Goal: Information Seeking & Learning: Check status

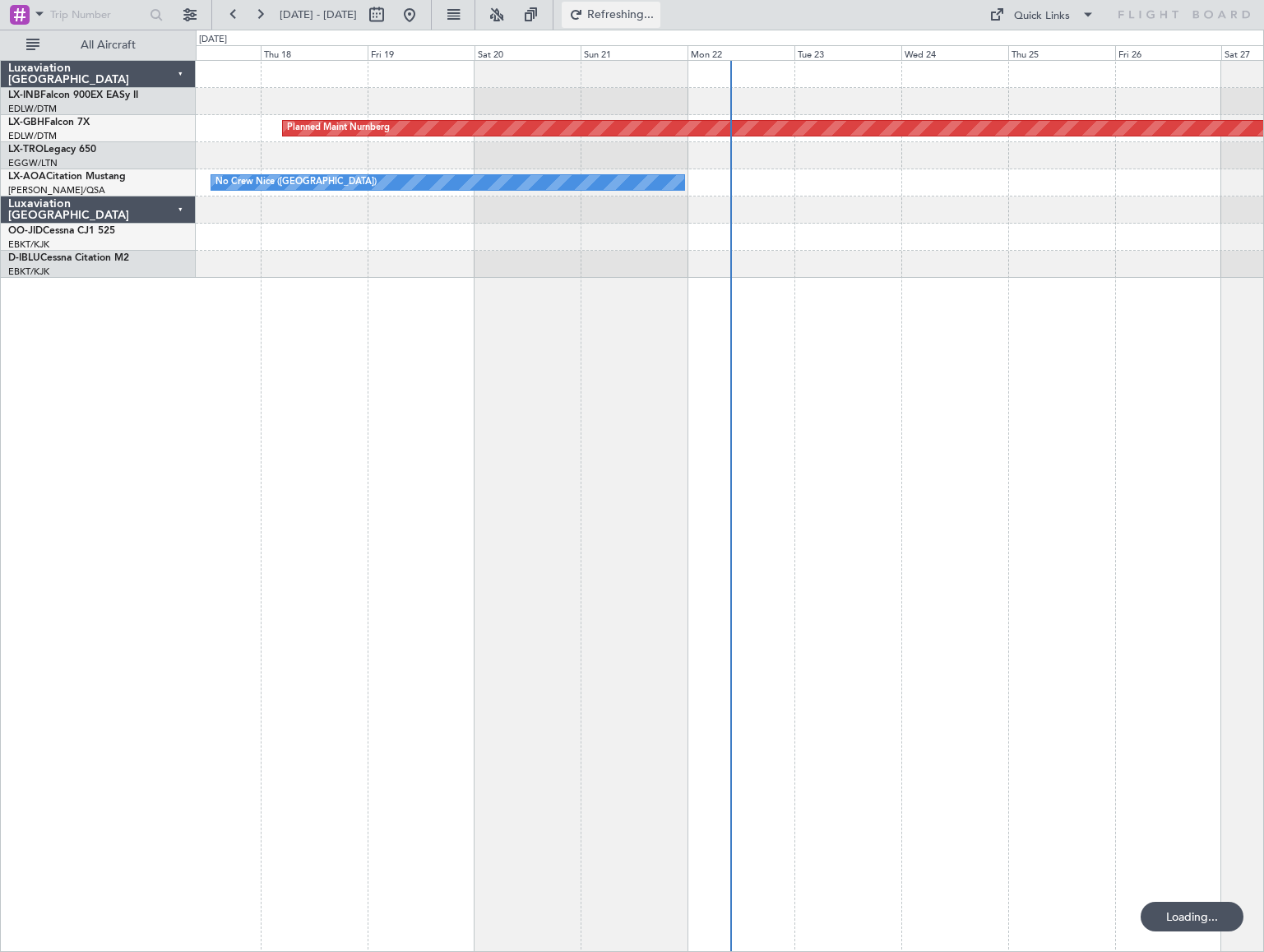
click at [656, 10] on span "Refreshing..." at bounding box center [620, 15] width 69 height 12
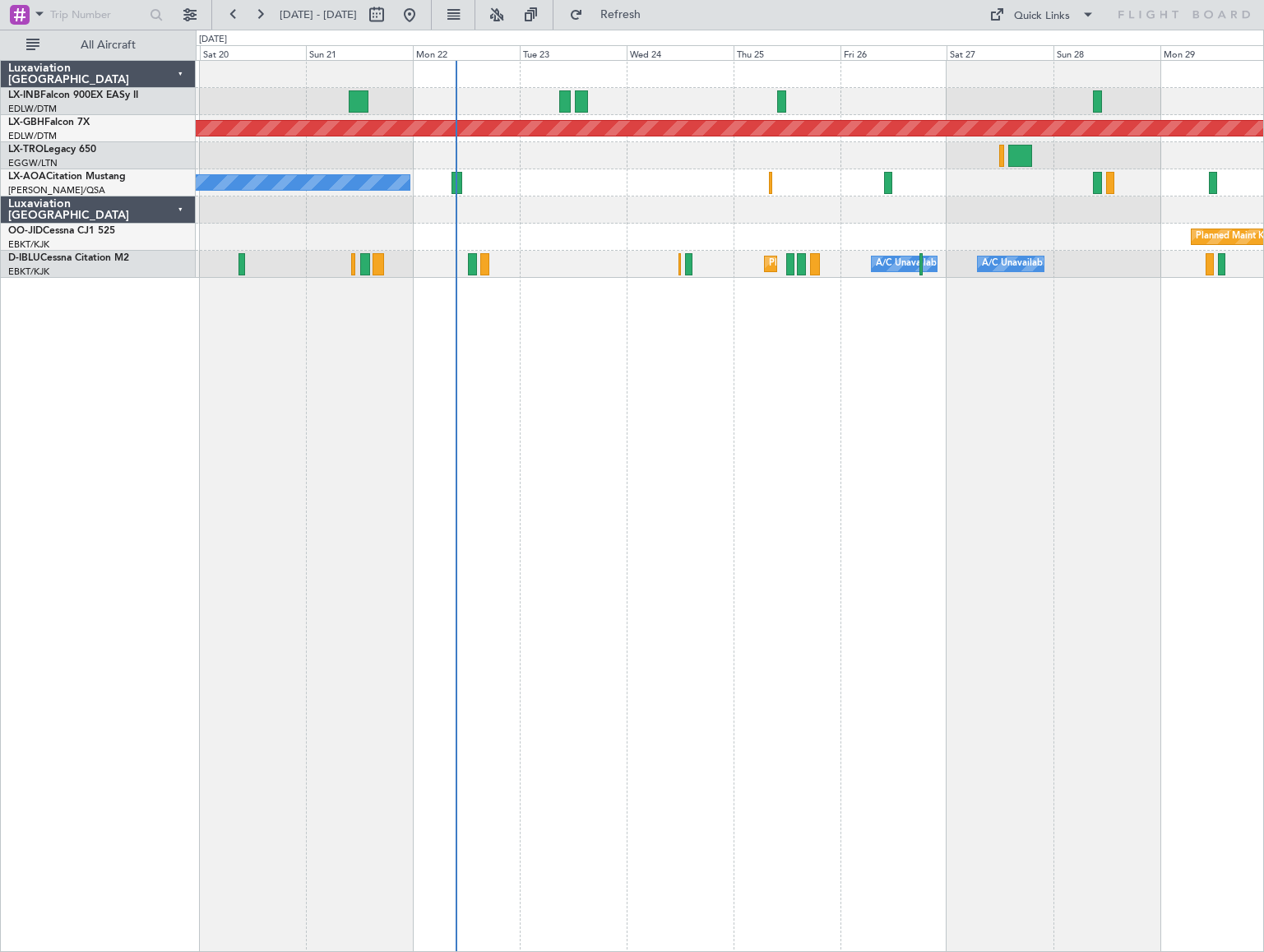
click at [512, 453] on div "Planned Maint Nurnberg Planned Maint [GEOGRAPHIC_DATA] ([GEOGRAPHIC_DATA]) No […" at bounding box center [730, 505] width 1069 height 892
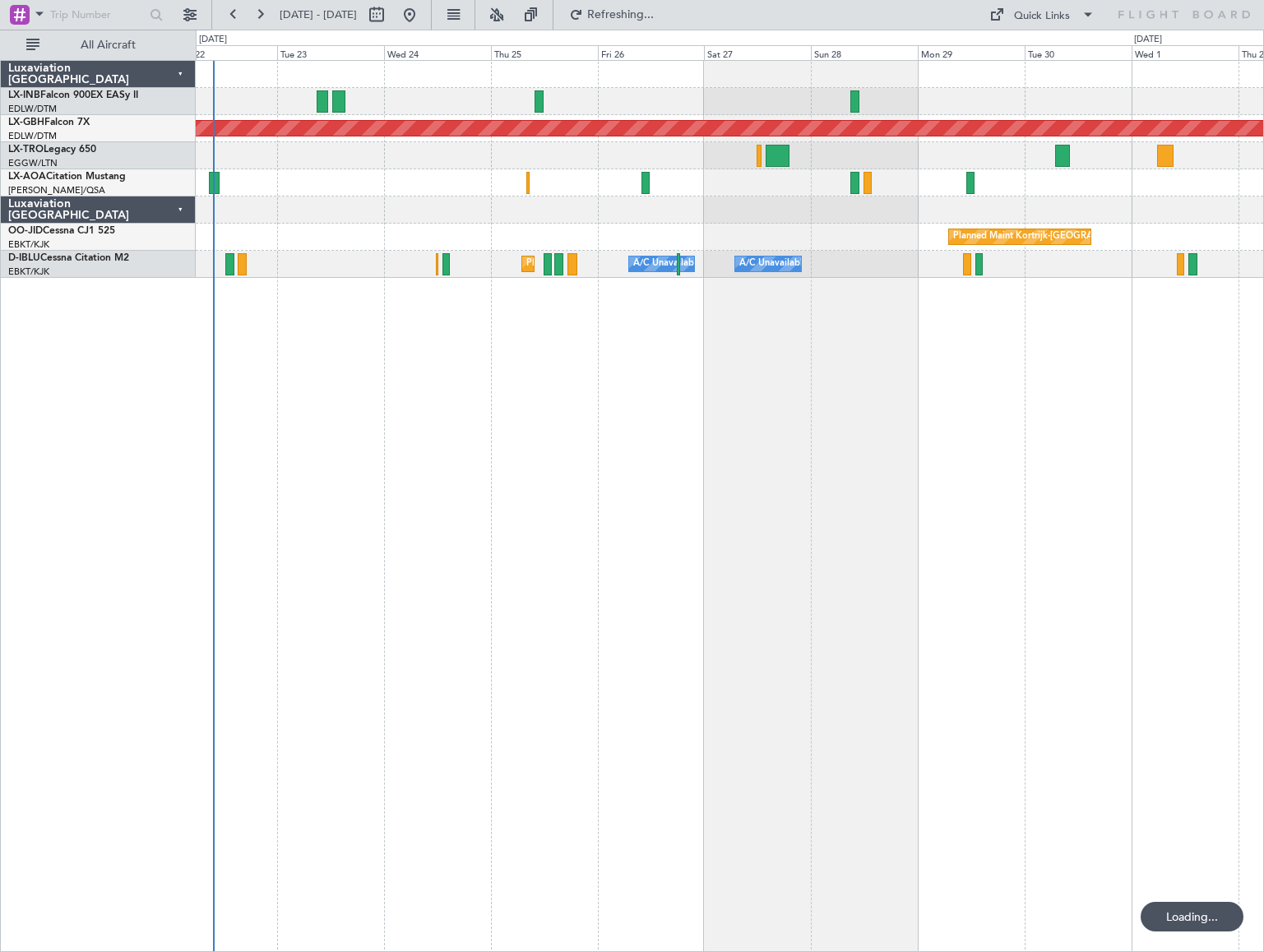
click at [435, 184] on div "No Crew Antwerp ([GEOGRAPHIC_DATA]) No [GEOGRAPHIC_DATA] ([GEOGRAPHIC_DATA])" at bounding box center [729, 182] width 1068 height 27
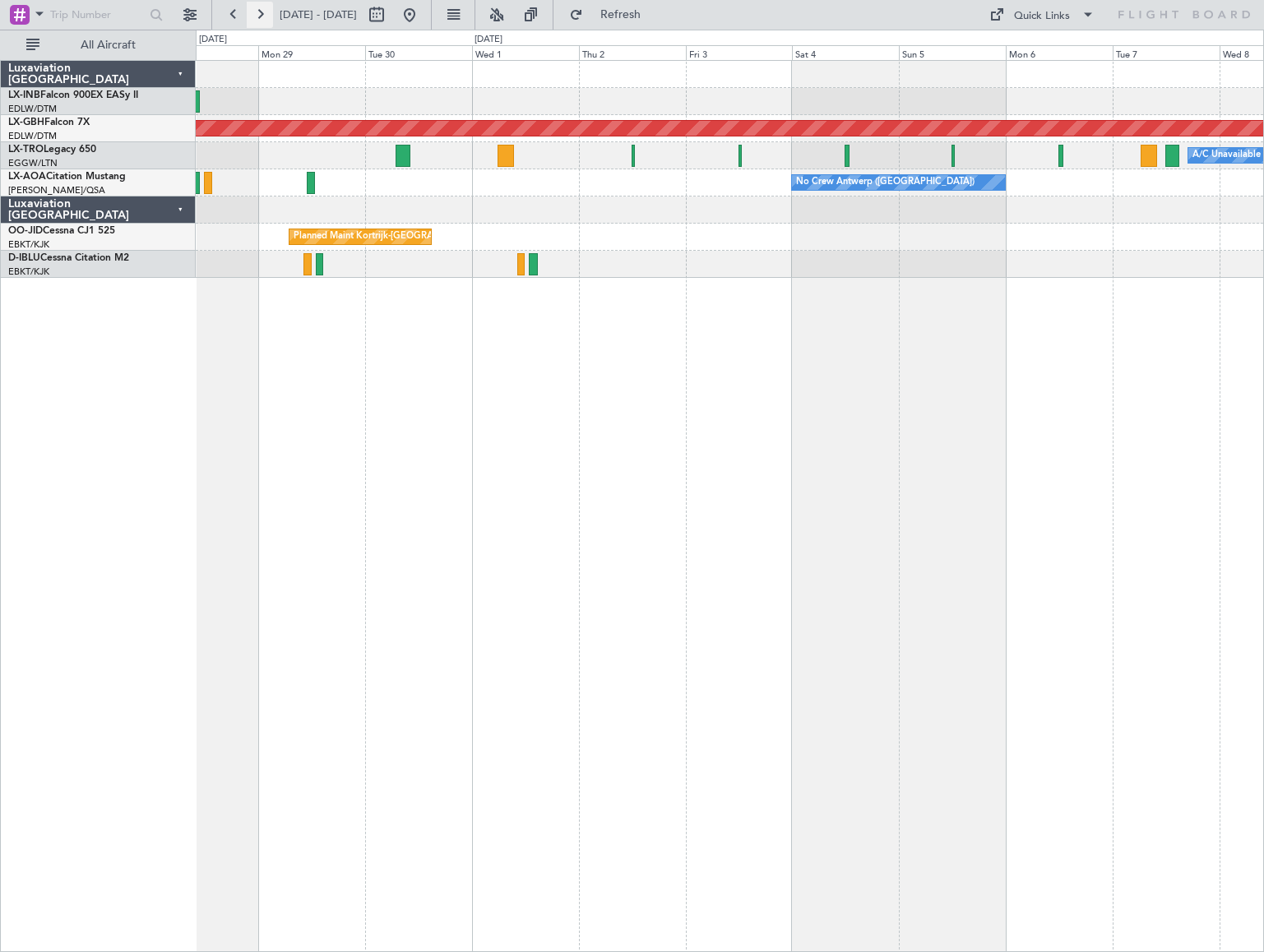
click at [262, 17] on button at bounding box center [260, 15] width 26 height 26
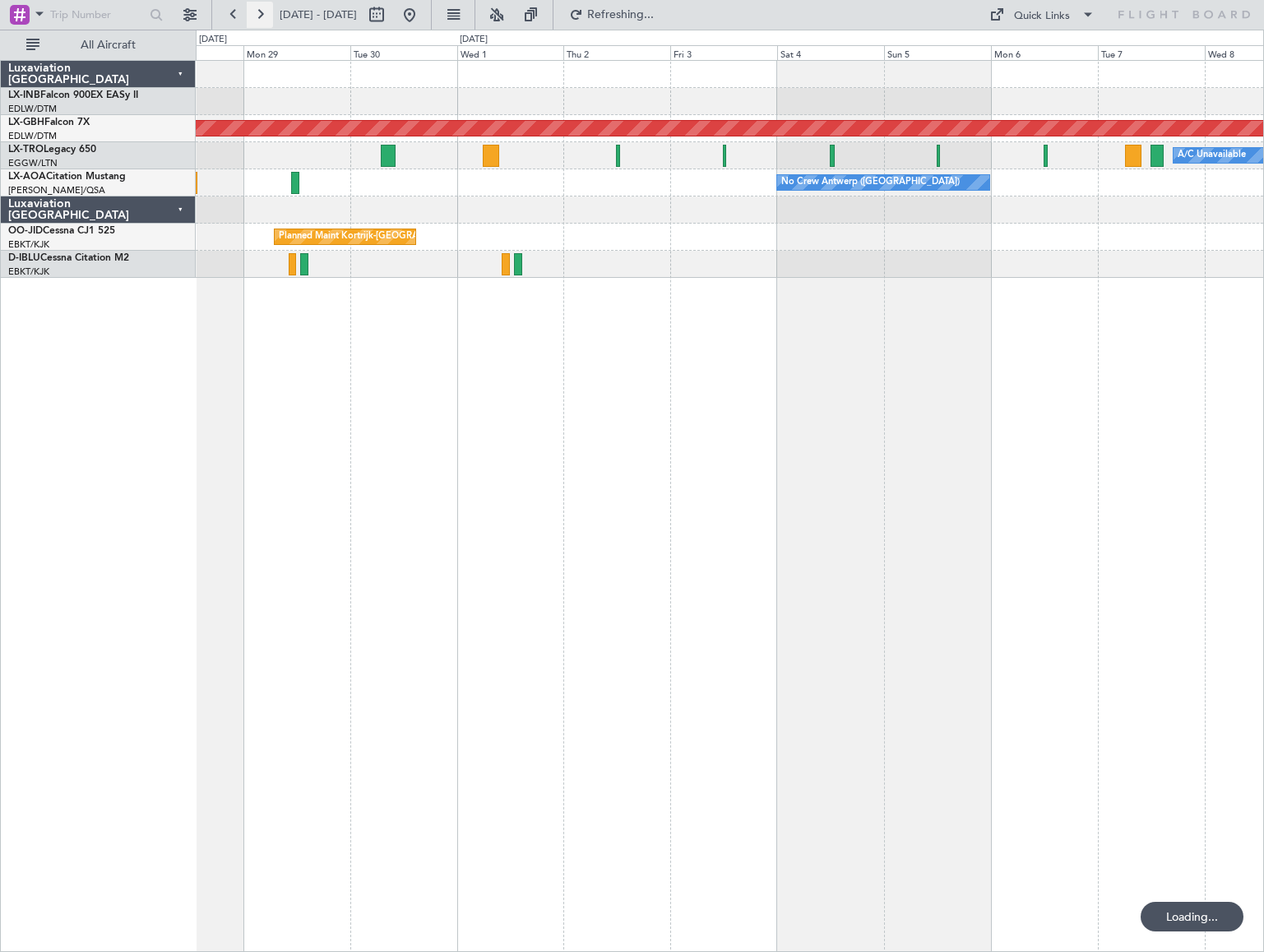
click at [262, 17] on button at bounding box center [260, 15] width 26 height 26
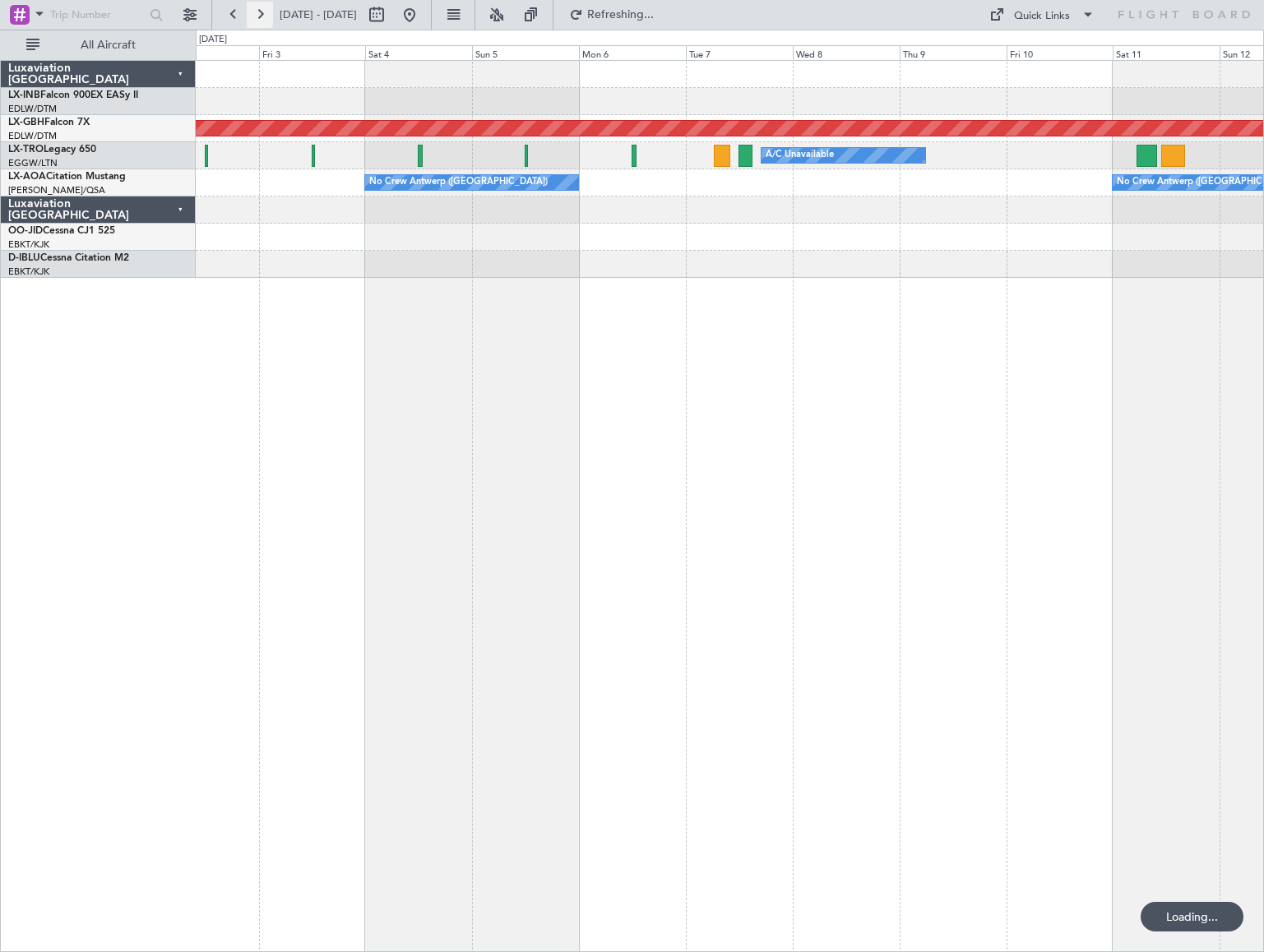
click at [262, 17] on button at bounding box center [260, 15] width 26 height 26
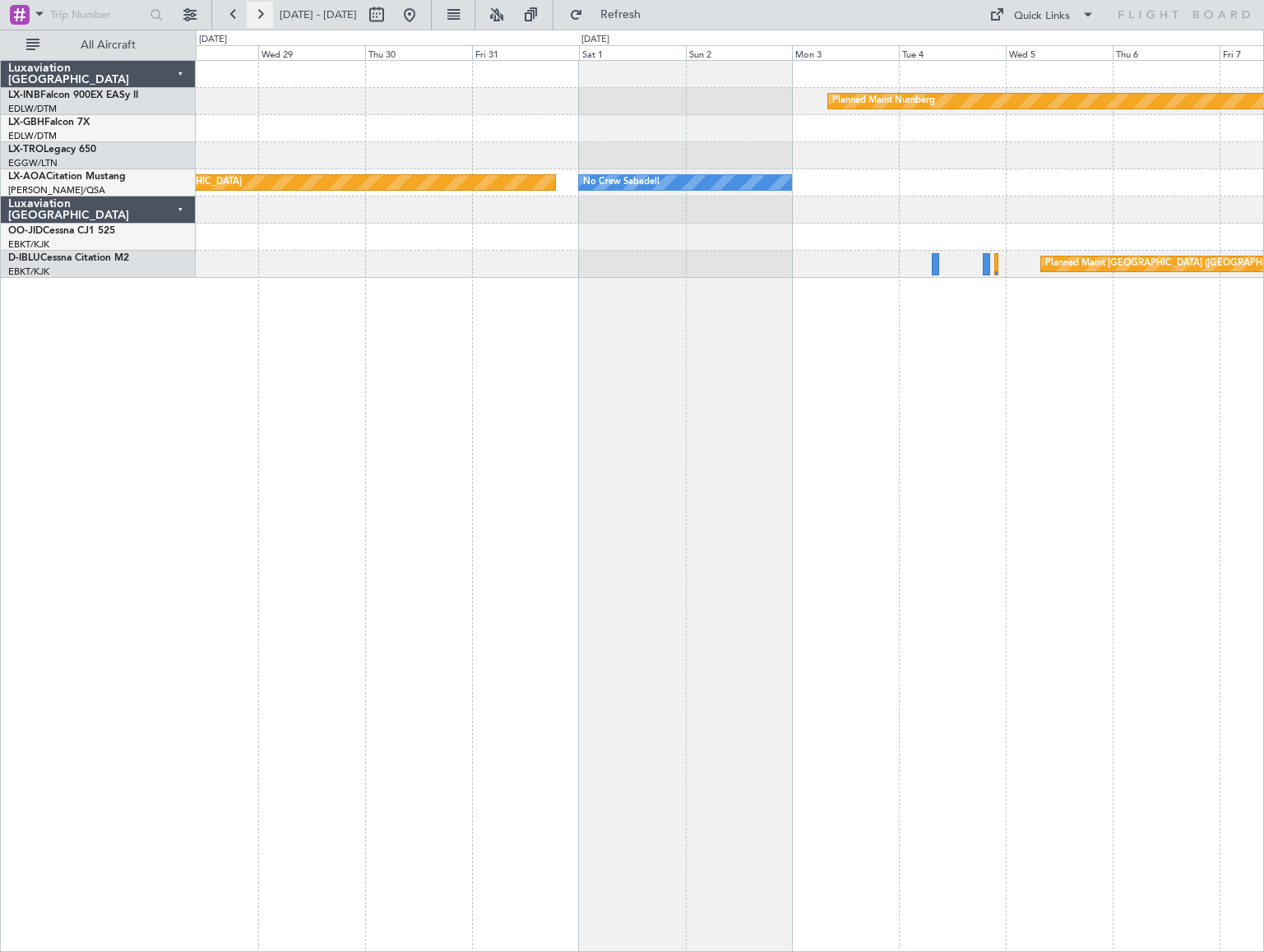
click at [262, 17] on button at bounding box center [260, 15] width 26 height 26
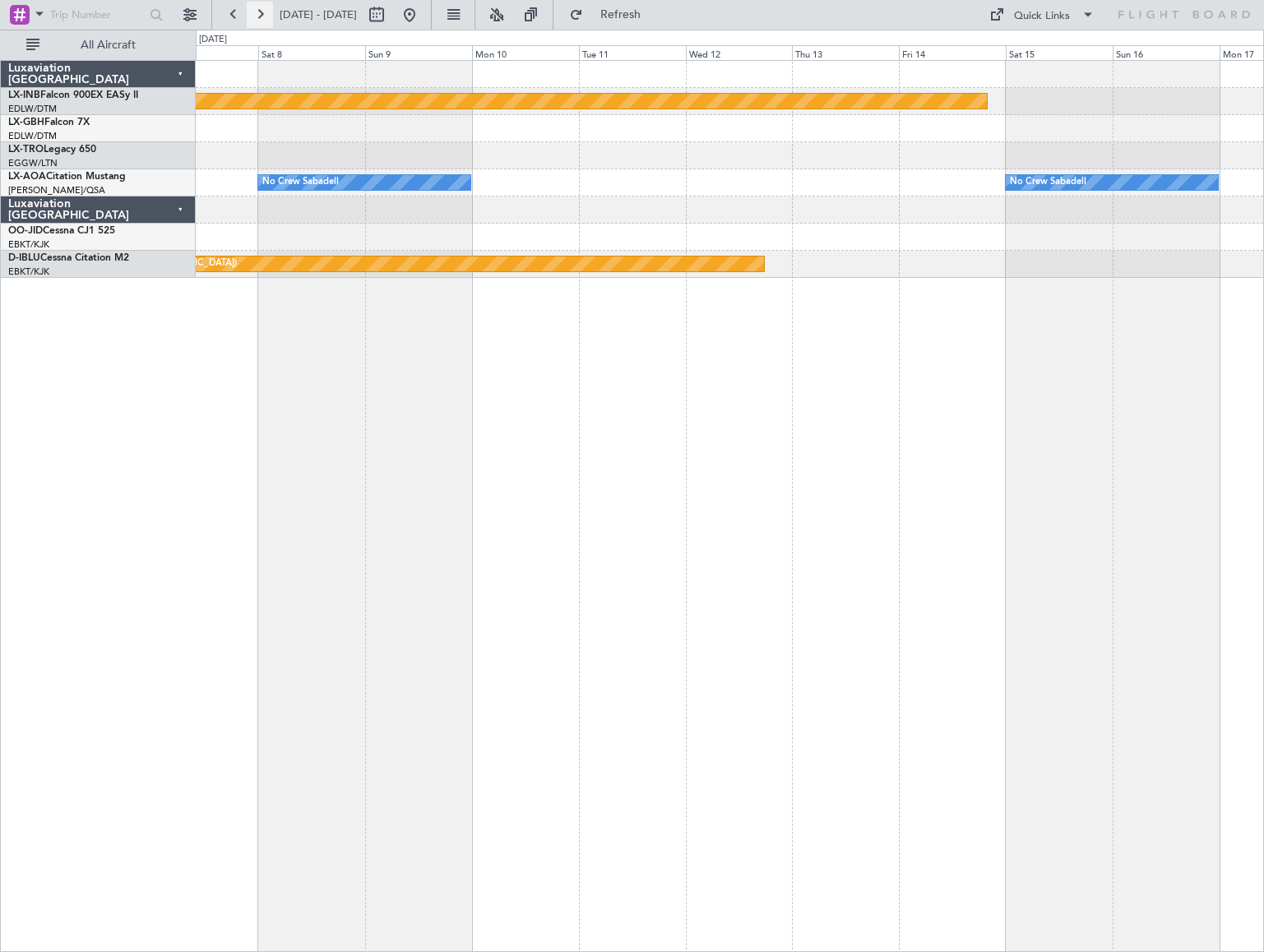
click at [256, 16] on button at bounding box center [260, 15] width 26 height 26
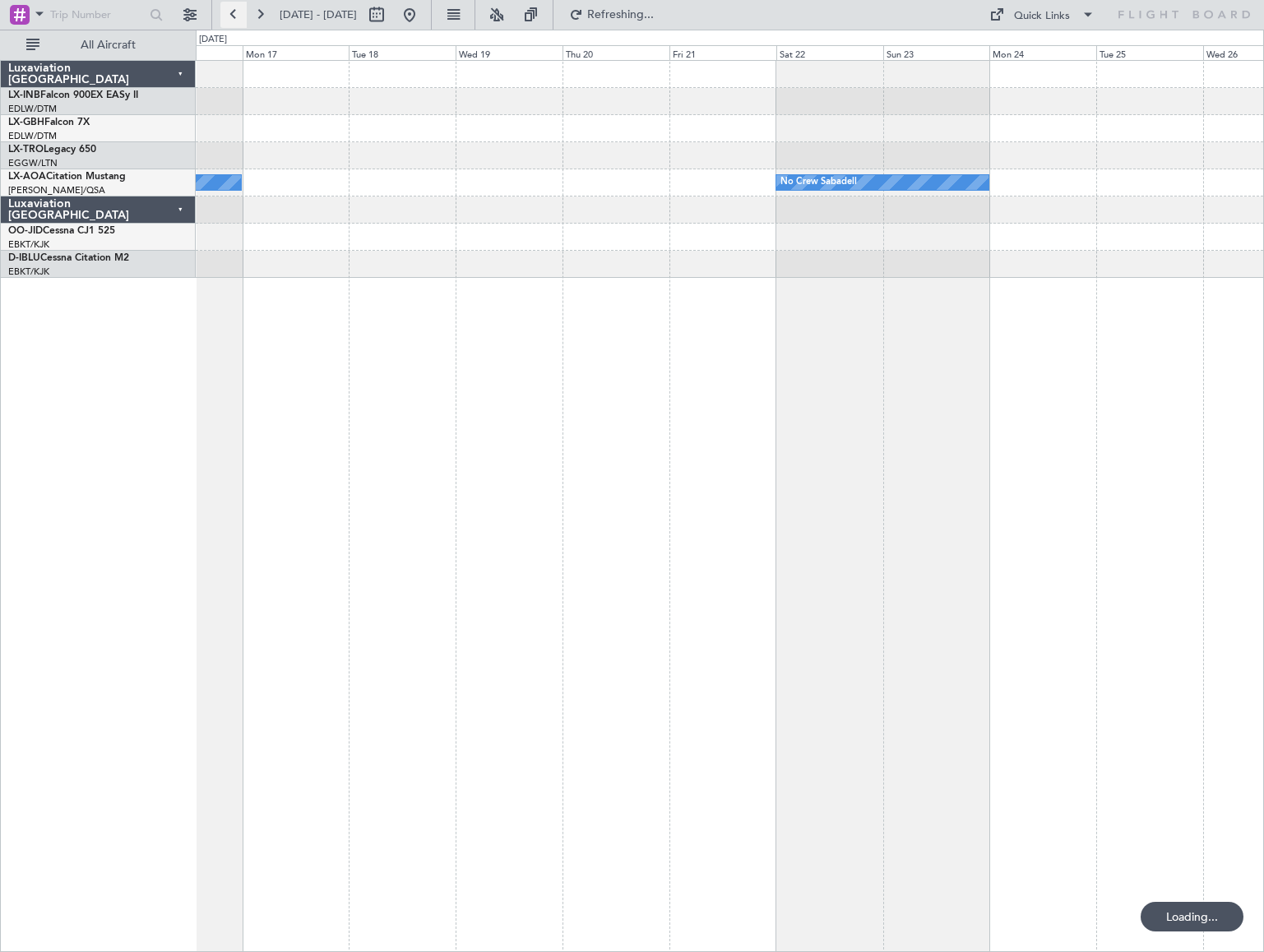
click at [237, 14] on button at bounding box center [233, 15] width 26 height 26
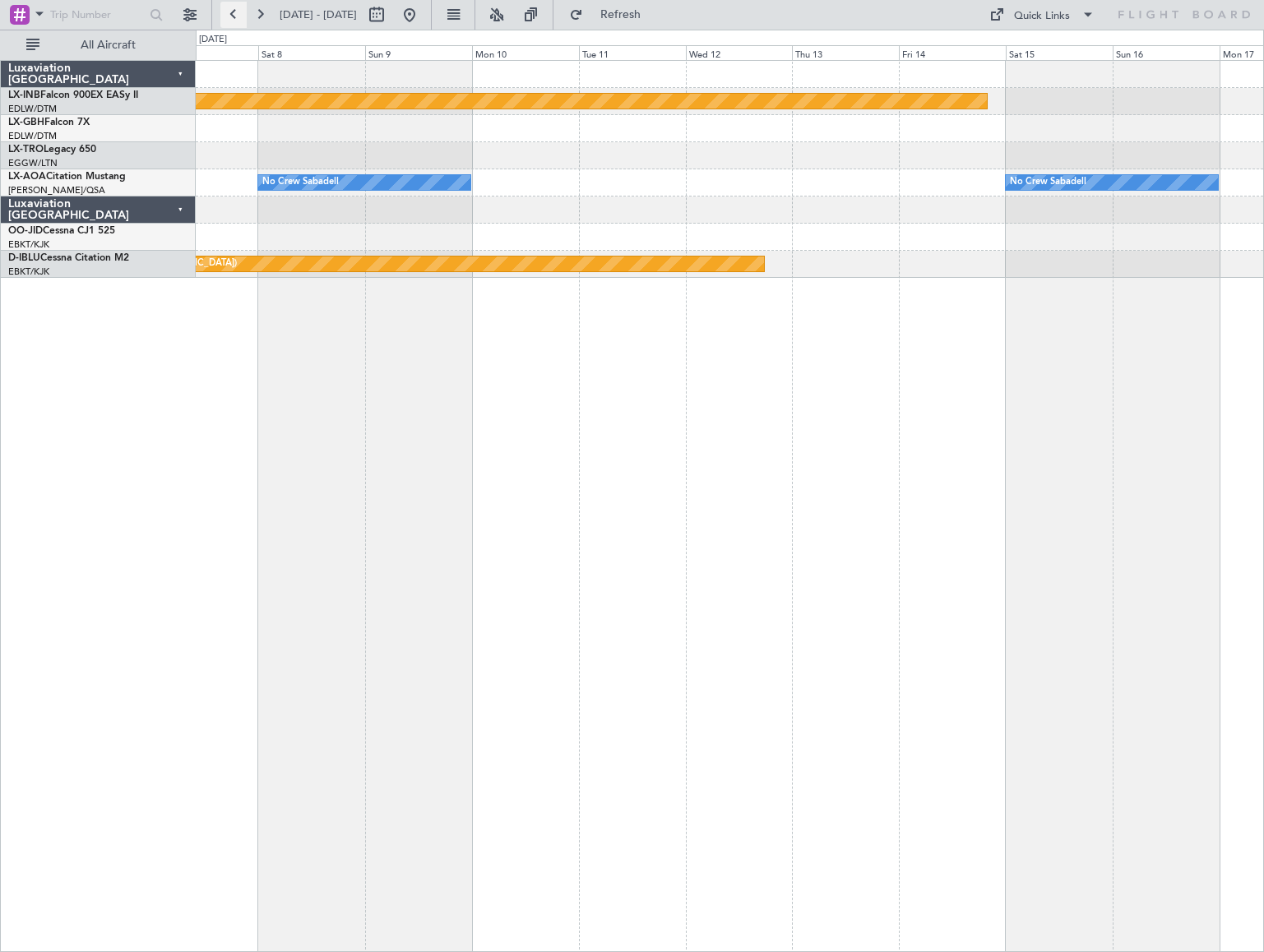
click at [237, 14] on button at bounding box center [233, 15] width 26 height 26
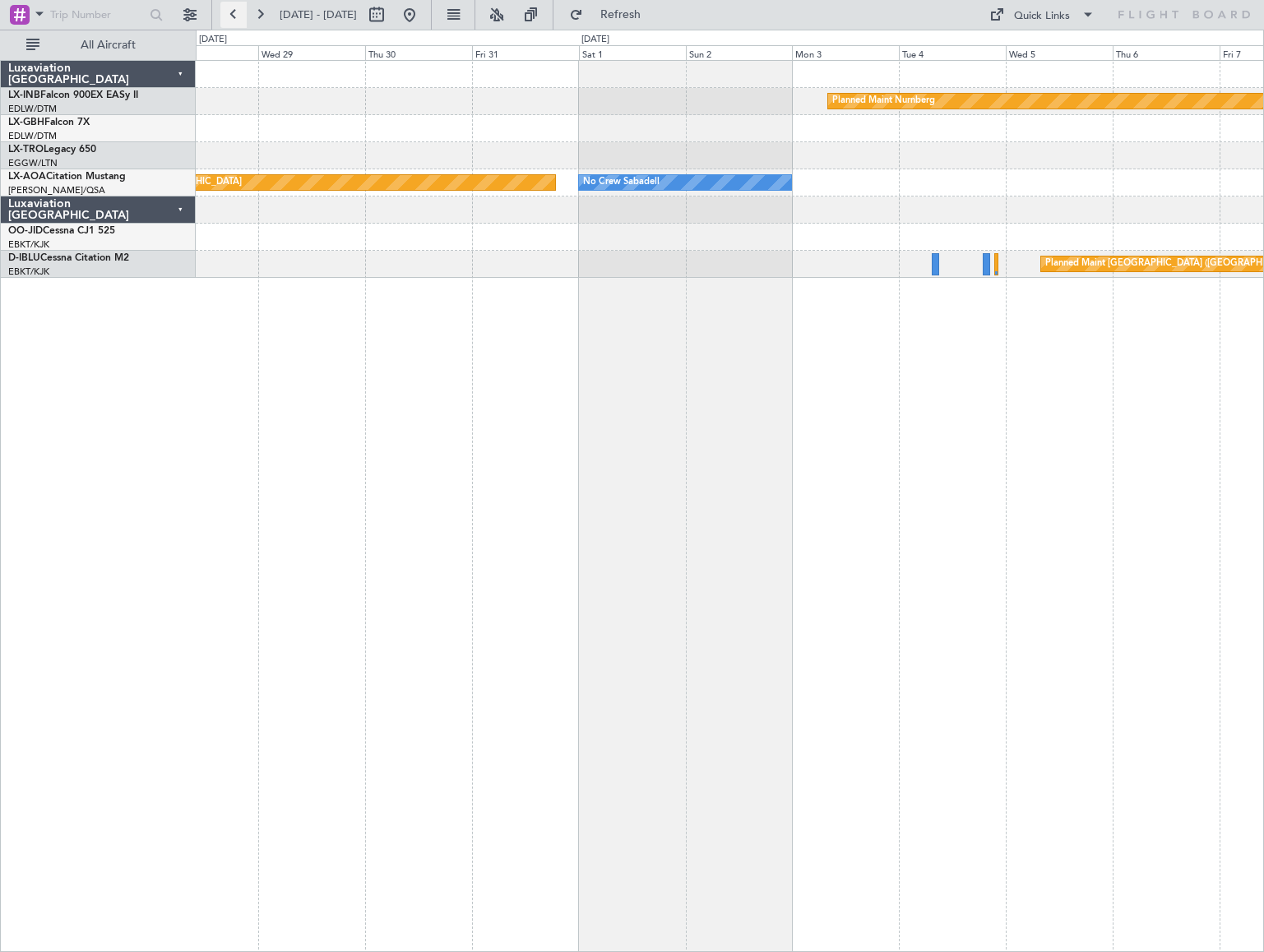
click at [237, 14] on button at bounding box center [233, 15] width 26 height 26
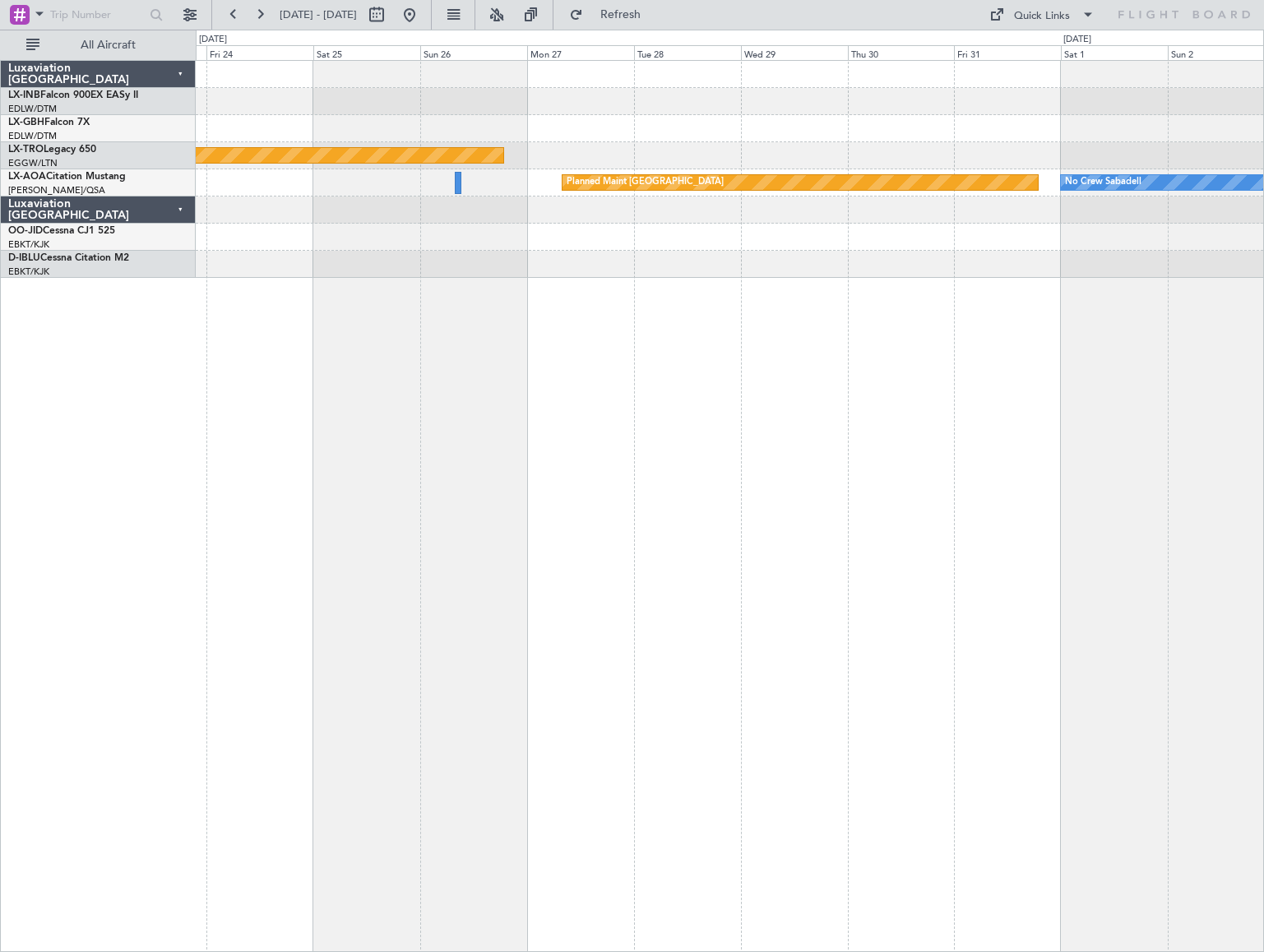
click at [547, 489] on div "Planned Maint Nurnberg Planned Maint [GEOGRAPHIC_DATA] (Riga Intl) Planned Main…" at bounding box center [730, 505] width 1069 height 892
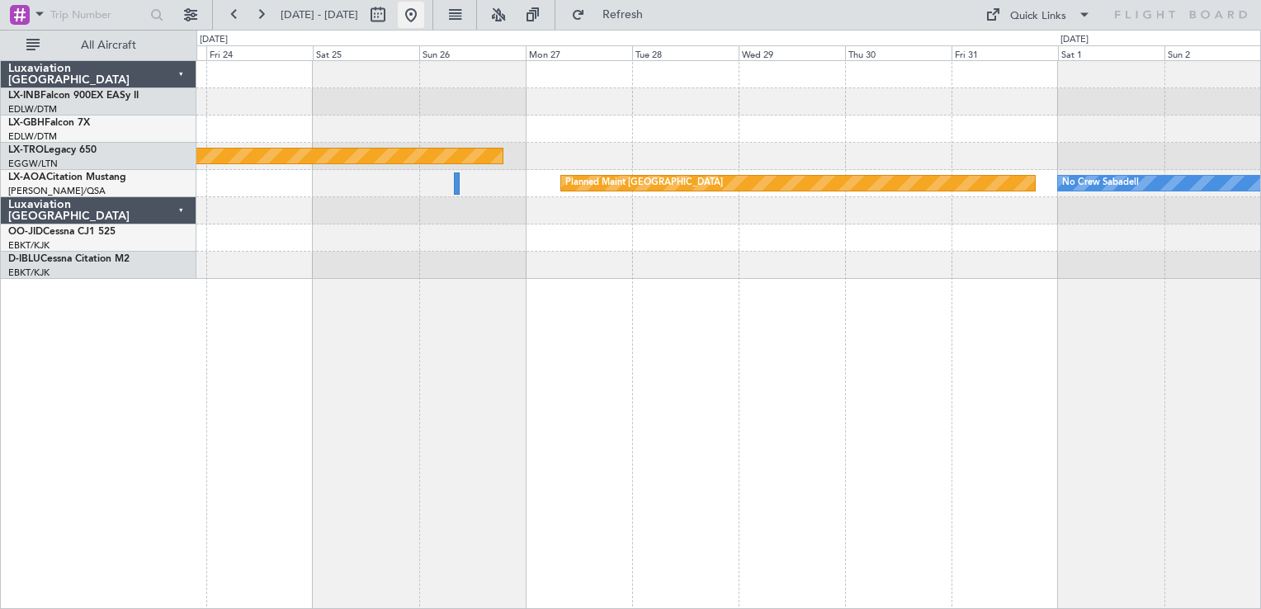
click at [424, 18] on button at bounding box center [411, 15] width 26 height 26
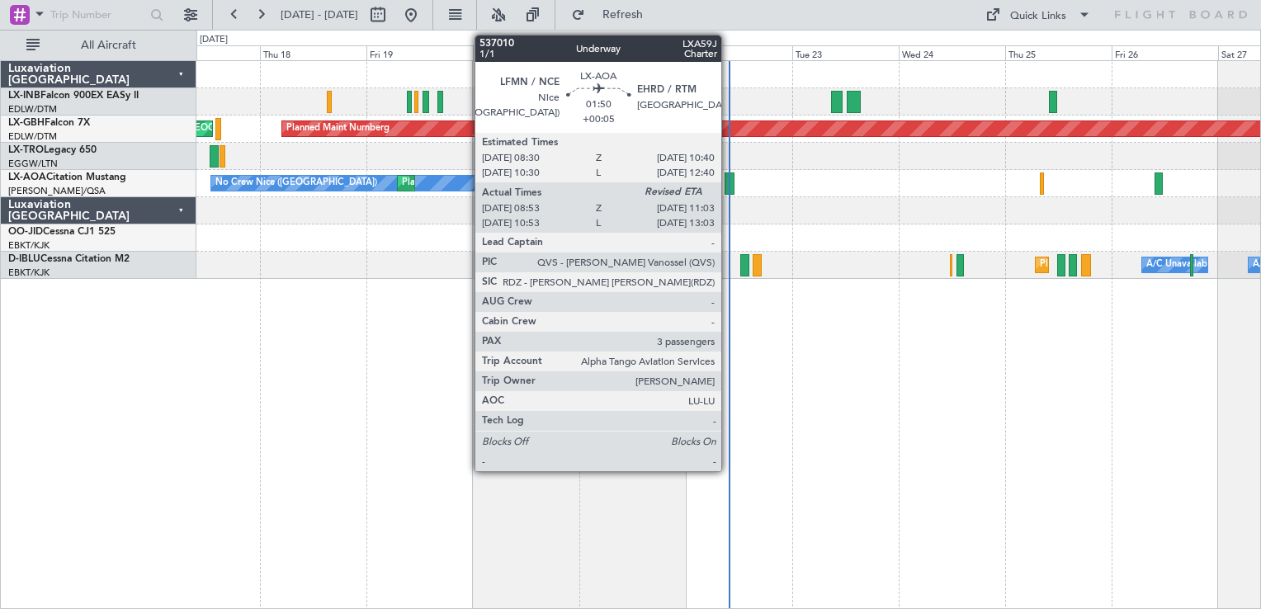
click at [728, 183] on div at bounding box center [729, 183] width 10 height 22
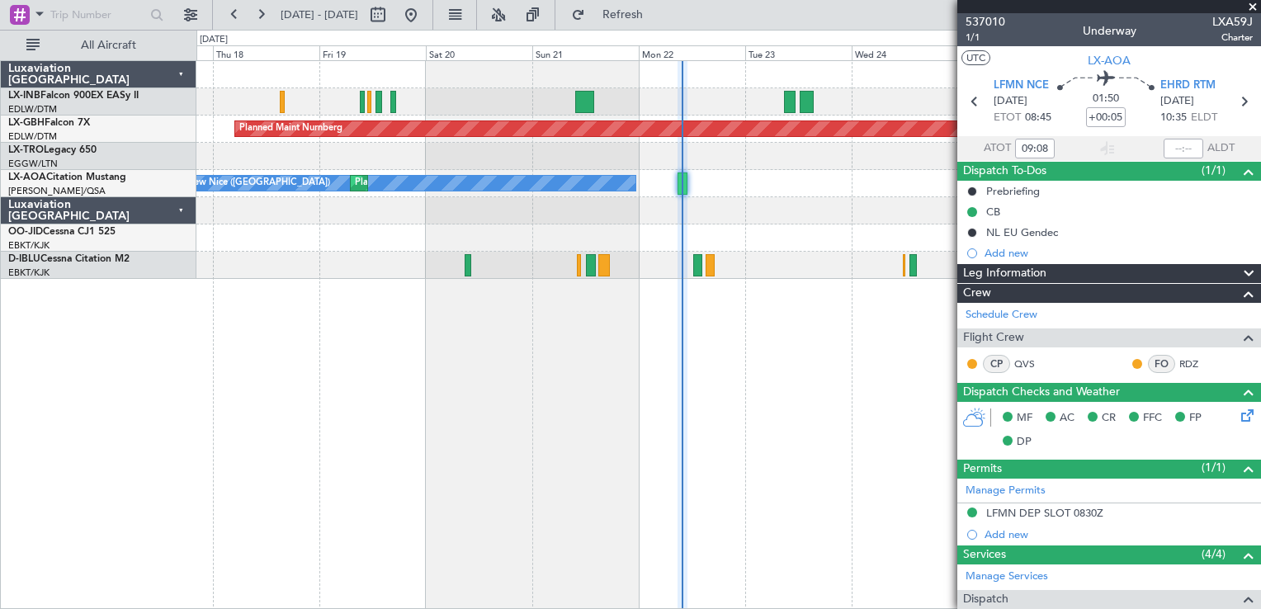
click at [314, 473] on div "Planned Maint Nurnberg Planned Maint [GEOGRAPHIC_DATA] ([GEOGRAPHIC_DATA]) Unpl…" at bounding box center [728, 334] width 1064 height 549
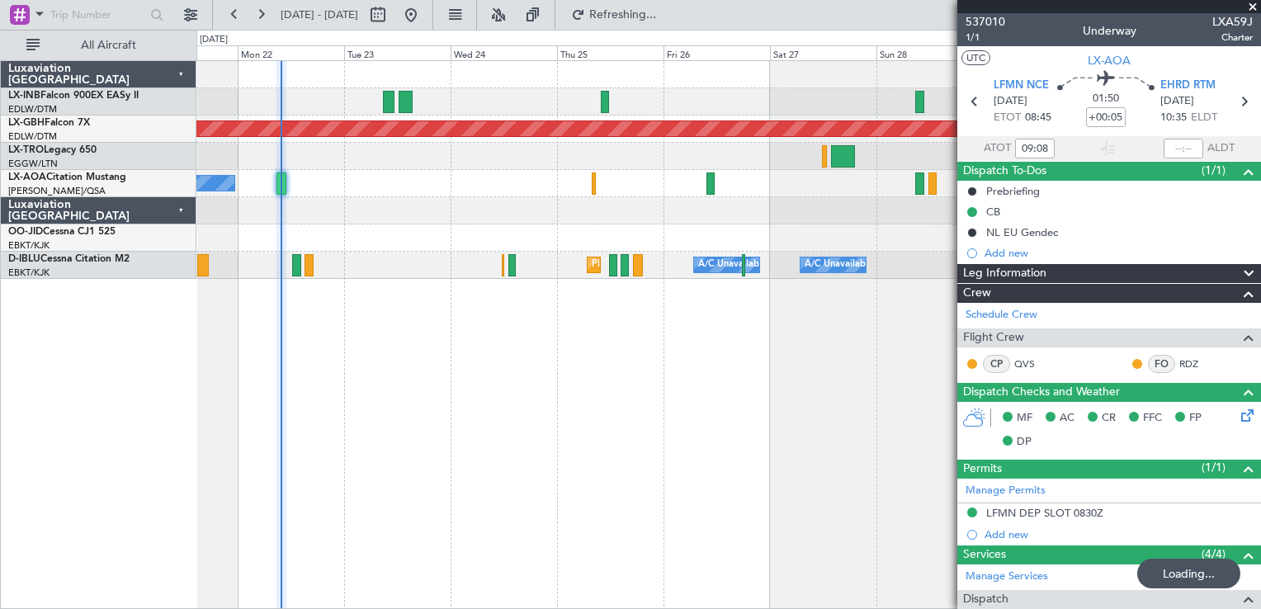
click at [452, 490] on div "Planned Maint Nurnberg No [GEOGRAPHIC_DATA] ([GEOGRAPHIC_DATA]) [GEOGRAPHIC_DAT…" at bounding box center [728, 334] width 1064 height 549
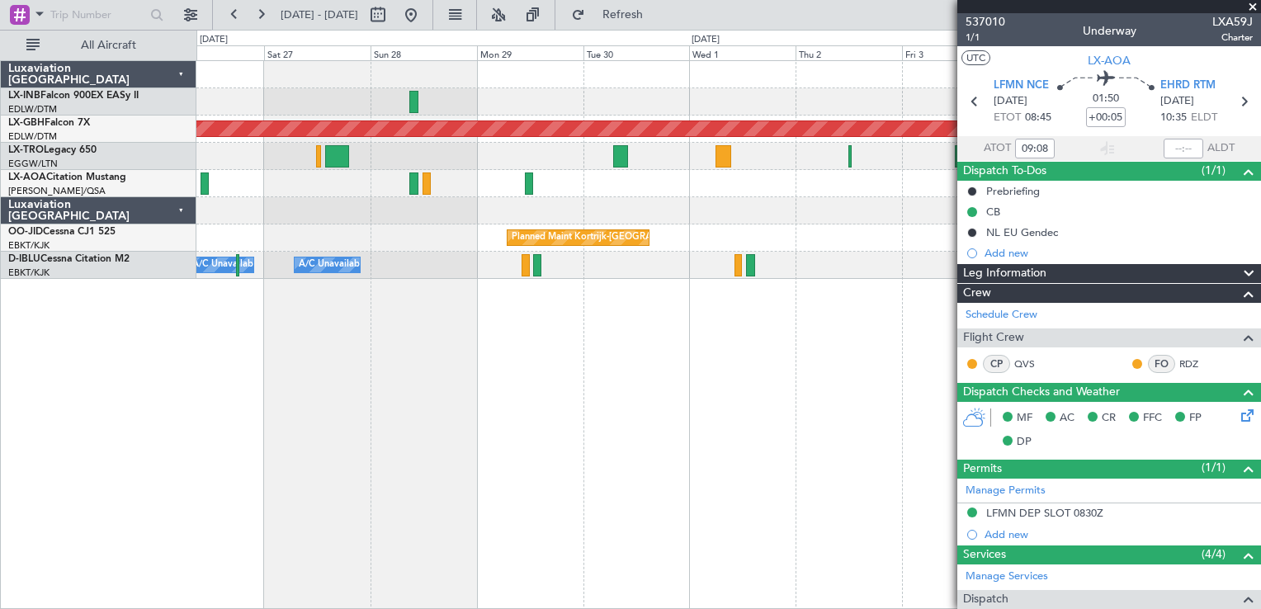
click at [301, 418] on div "Planned Maint Nurnberg A/C Unavailable No Crew [GEOGRAPHIC_DATA] ([GEOGRAPHIC_D…" at bounding box center [728, 334] width 1064 height 549
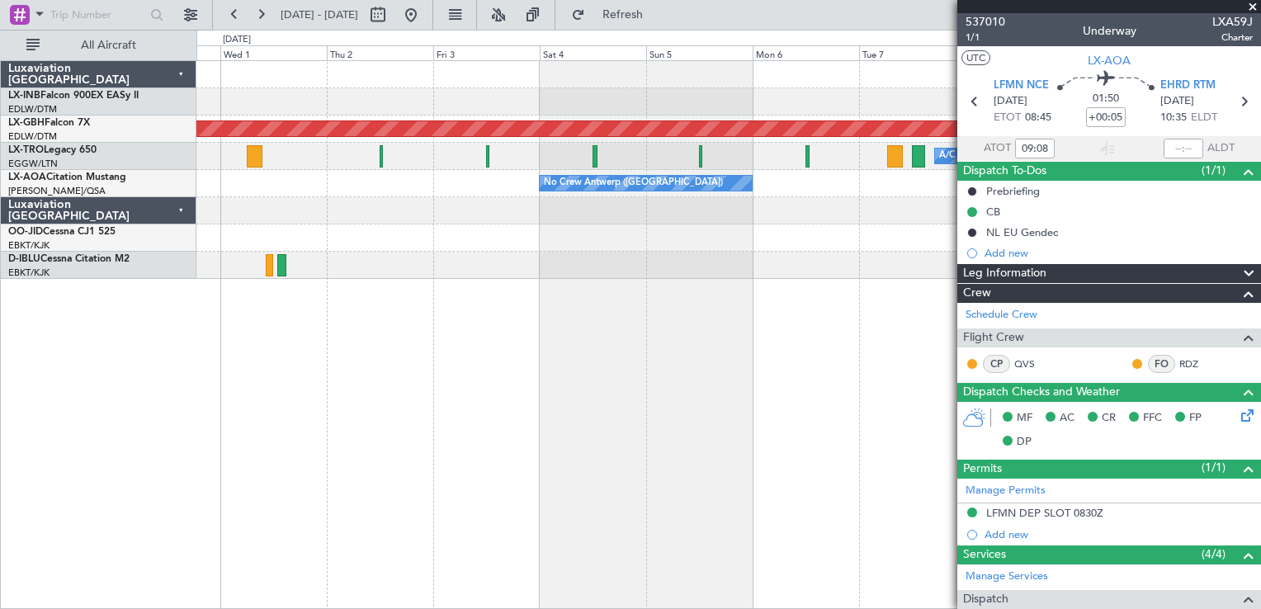
click at [274, 456] on div "Planned Maint Nurnberg A/C Unavailable No Crew [GEOGRAPHIC_DATA] ([GEOGRAPHIC_D…" at bounding box center [728, 334] width 1064 height 549
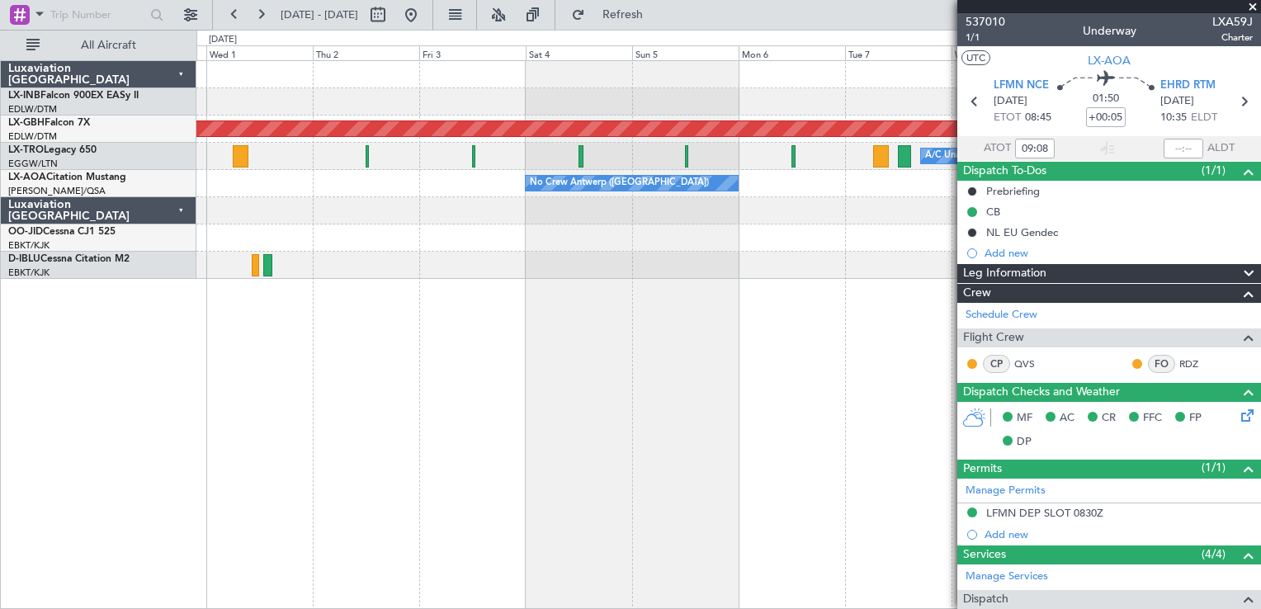
click at [695, 431] on div "Planned Maint Nurnberg A/C Unavailable No Crew [GEOGRAPHIC_DATA] ([GEOGRAPHIC_D…" at bounding box center [728, 334] width 1064 height 549
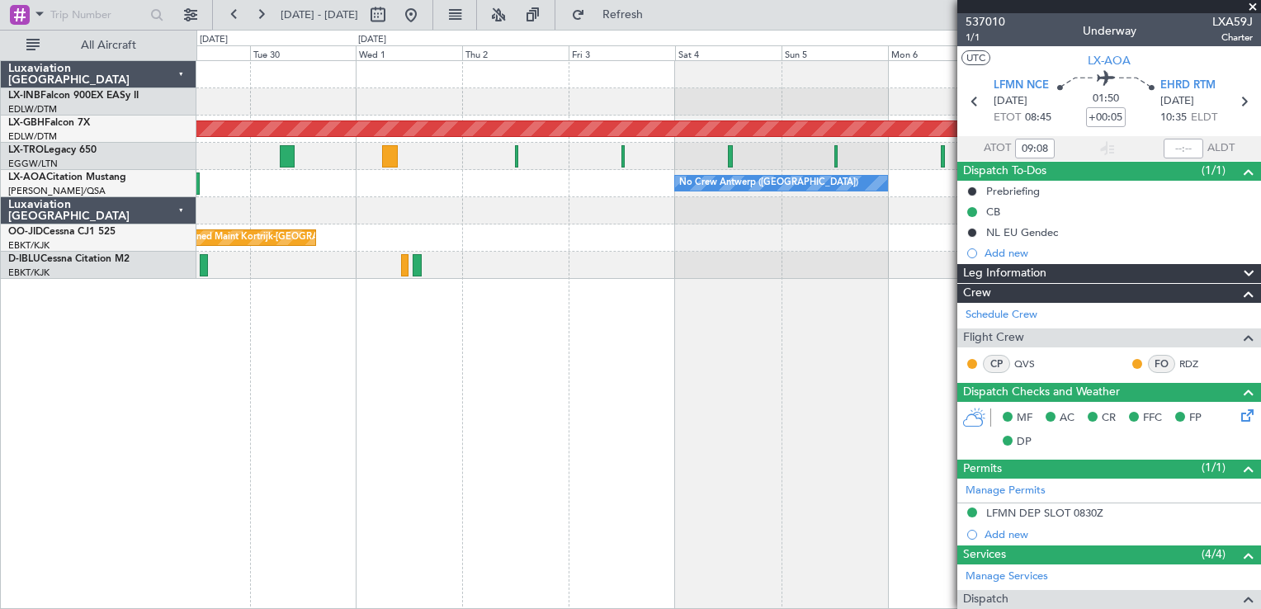
click at [653, 436] on div "Planned Maint Nurnberg A/C Unavailable No Crew [GEOGRAPHIC_DATA] ([GEOGRAPHIC_D…" at bounding box center [728, 334] width 1064 height 549
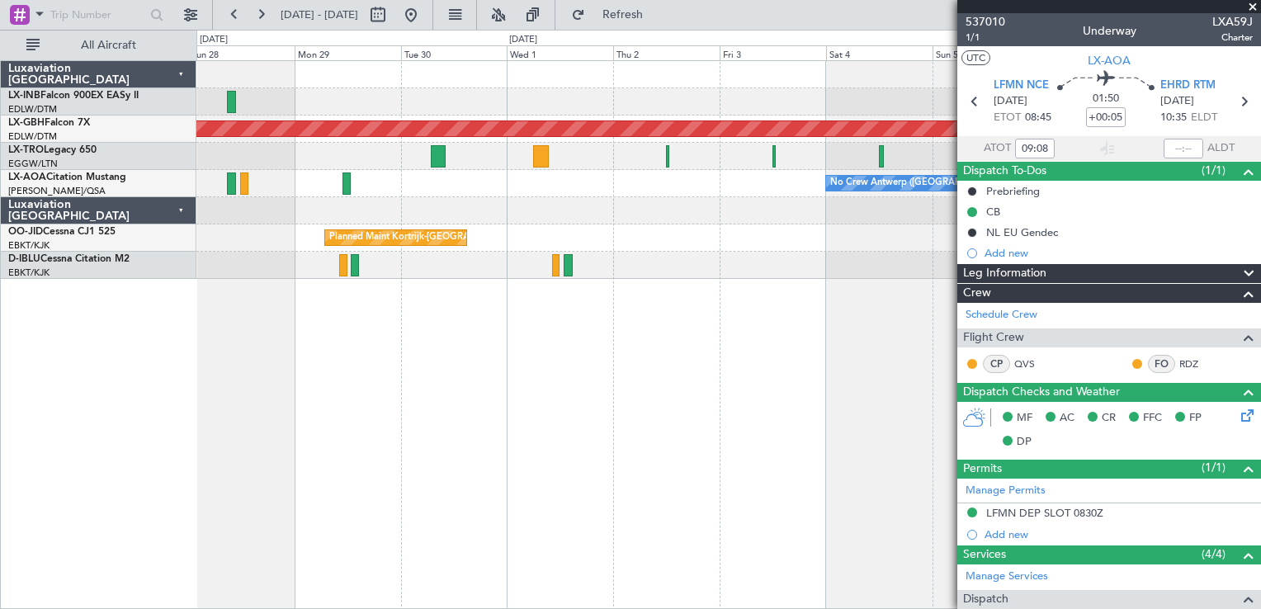
click at [788, 481] on div "Planned Maint Nurnberg A/C Unavailable No Crew [GEOGRAPHIC_DATA] ([GEOGRAPHIC_D…" at bounding box center [728, 334] width 1064 height 549
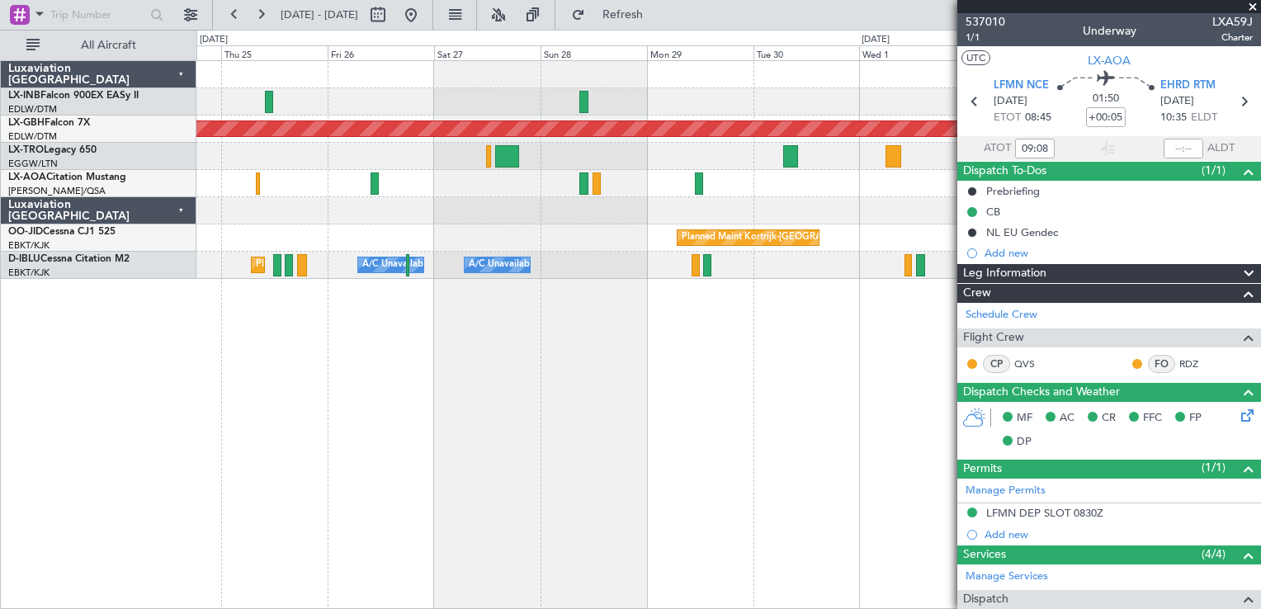
click at [771, 488] on div "Planned Maint Nurnberg No Crew [GEOGRAPHIC_DATA] ([GEOGRAPHIC_DATA]) Planned Ma…" at bounding box center [728, 334] width 1064 height 549
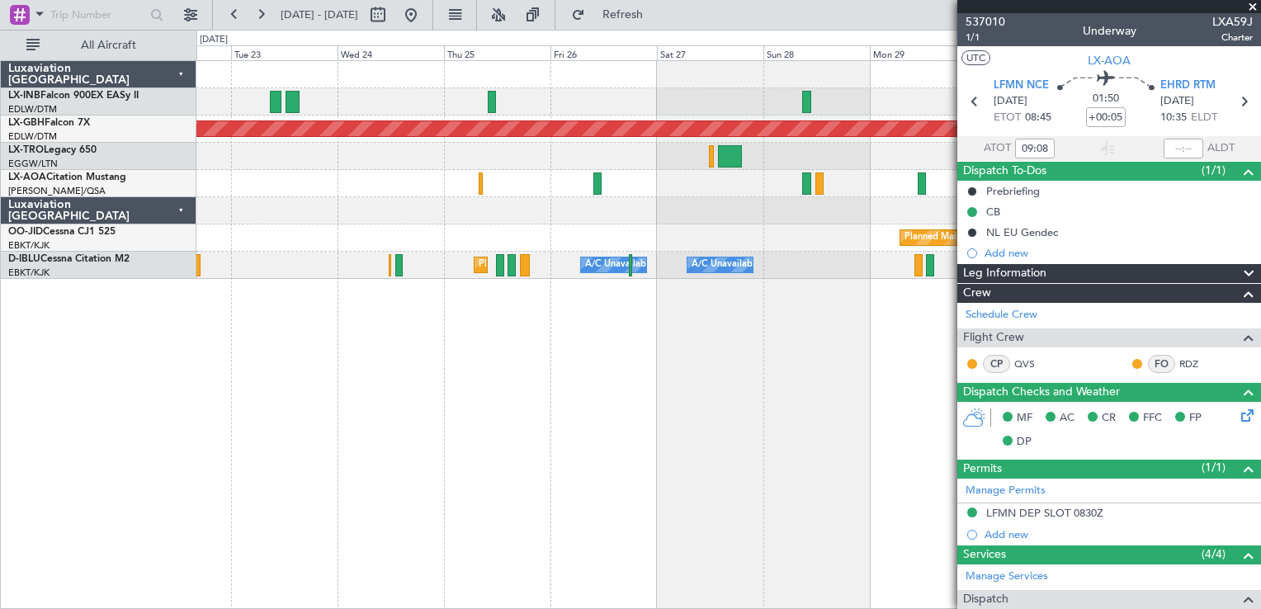
click at [704, 488] on div "Planned Maint Nurnberg No Crew [GEOGRAPHIC_DATA] ([GEOGRAPHIC_DATA]) No [GEOGRA…" at bounding box center [728, 334] width 1064 height 549
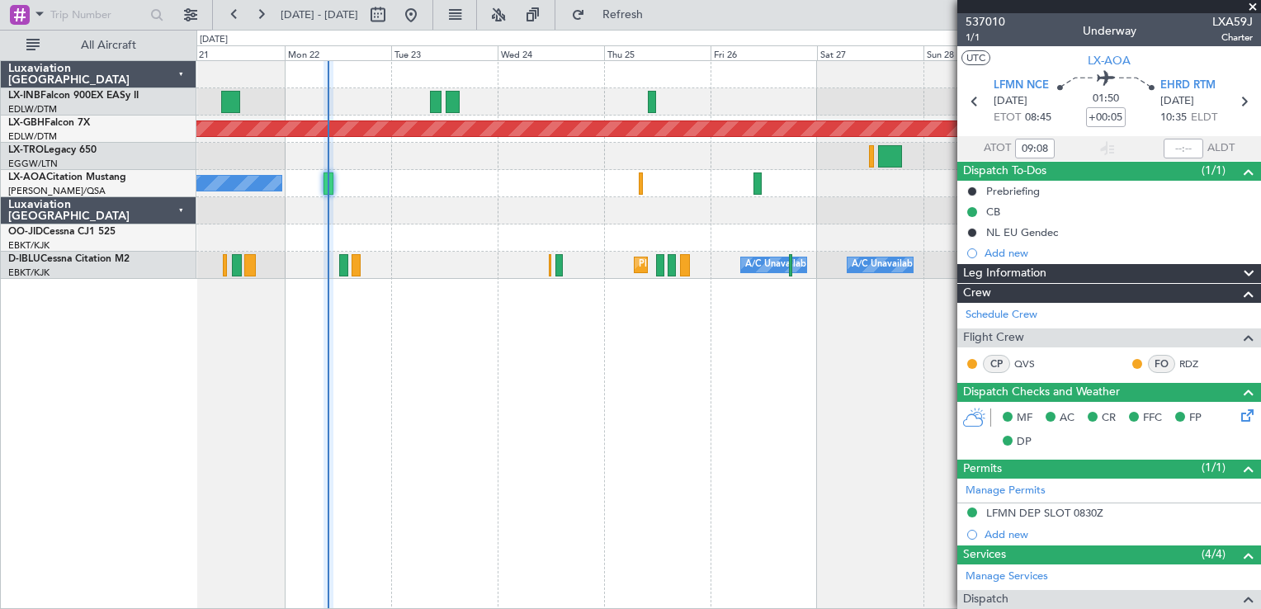
click at [453, 496] on div "Planned Maint Nurnberg No [GEOGRAPHIC_DATA] ([GEOGRAPHIC_DATA]) [GEOGRAPHIC_DAT…" at bounding box center [728, 334] width 1064 height 549
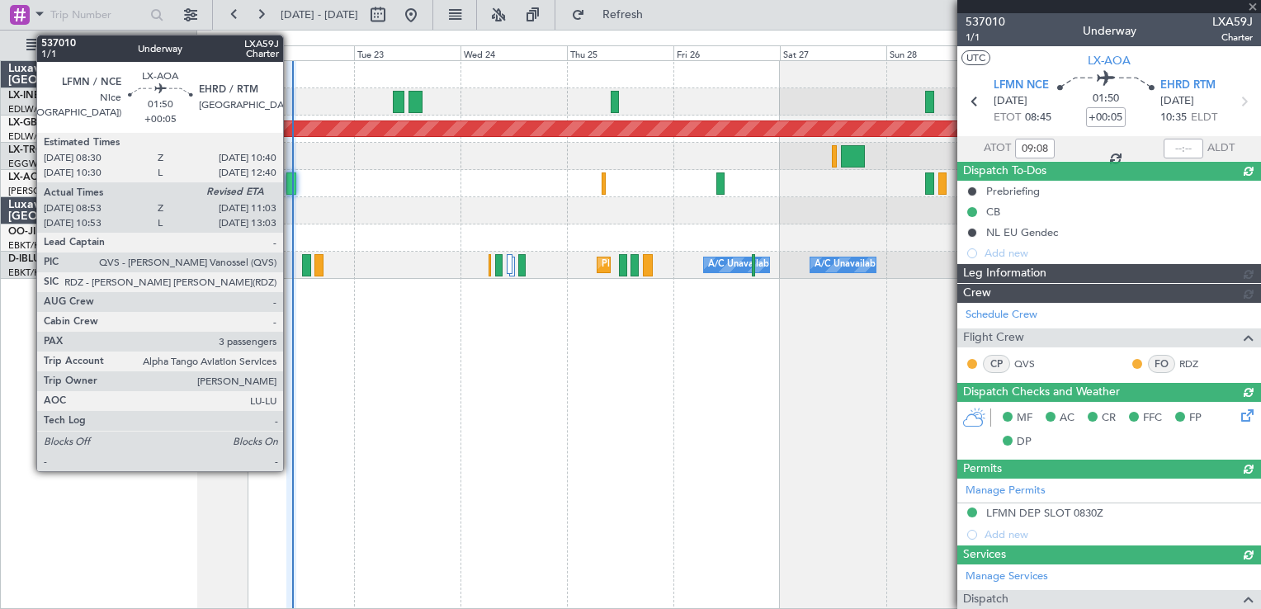
click at [290, 178] on div at bounding box center [291, 183] width 10 height 22
